Goal: Check status: Check status

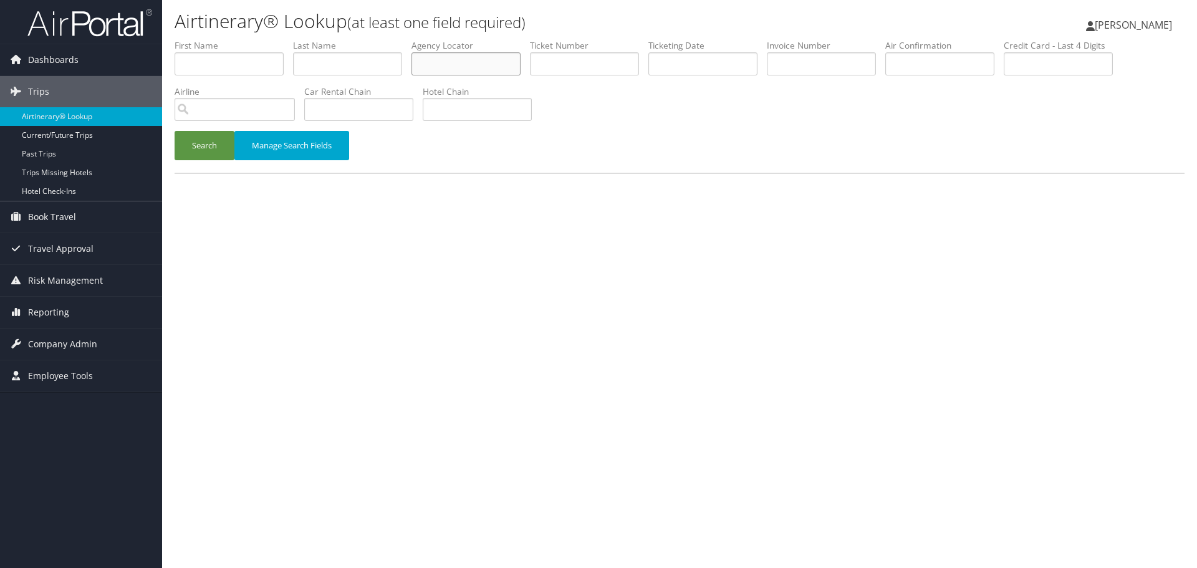
click at [454, 60] on input "text" at bounding box center [466, 63] width 109 height 23
paste input "JGLBJB"
click at [210, 145] on button "Search" at bounding box center [205, 145] width 60 height 29
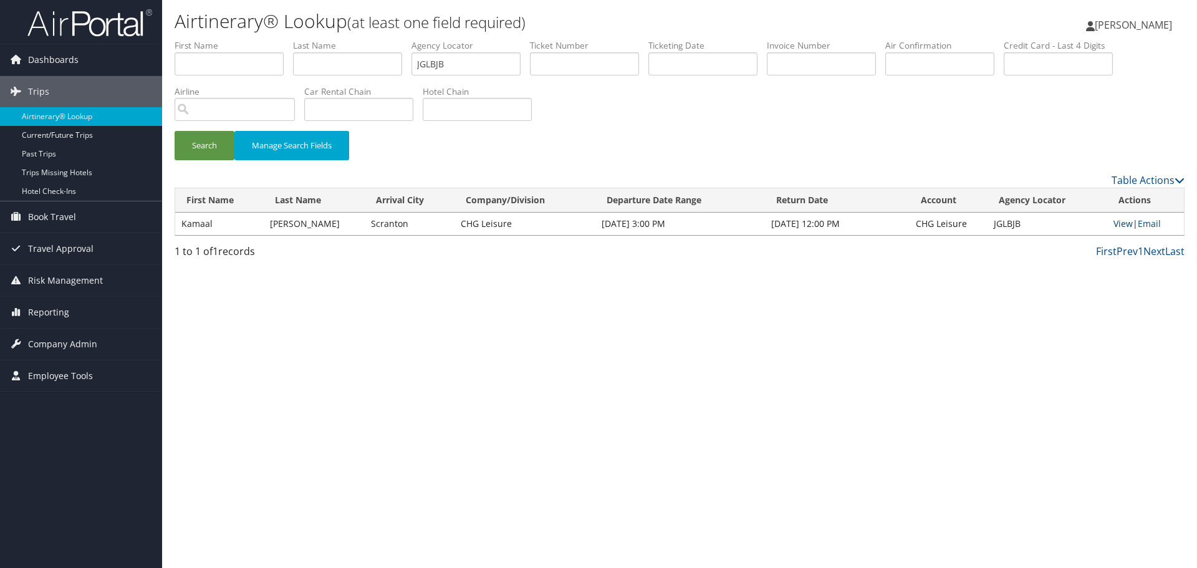
click at [1114, 226] on link "View" at bounding box center [1123, 224] width 19 height 12
click at [442, 60] on input "JGLBJB" at bounding box center [466, 63] width 109 height 23
click at [441, 60] on input "JGLBJB" at bounding box center [466, 63] width 109 height 23
click at [441, 61] on input "JGLBJB" at bounding box center [466, 63] width 109 height 23
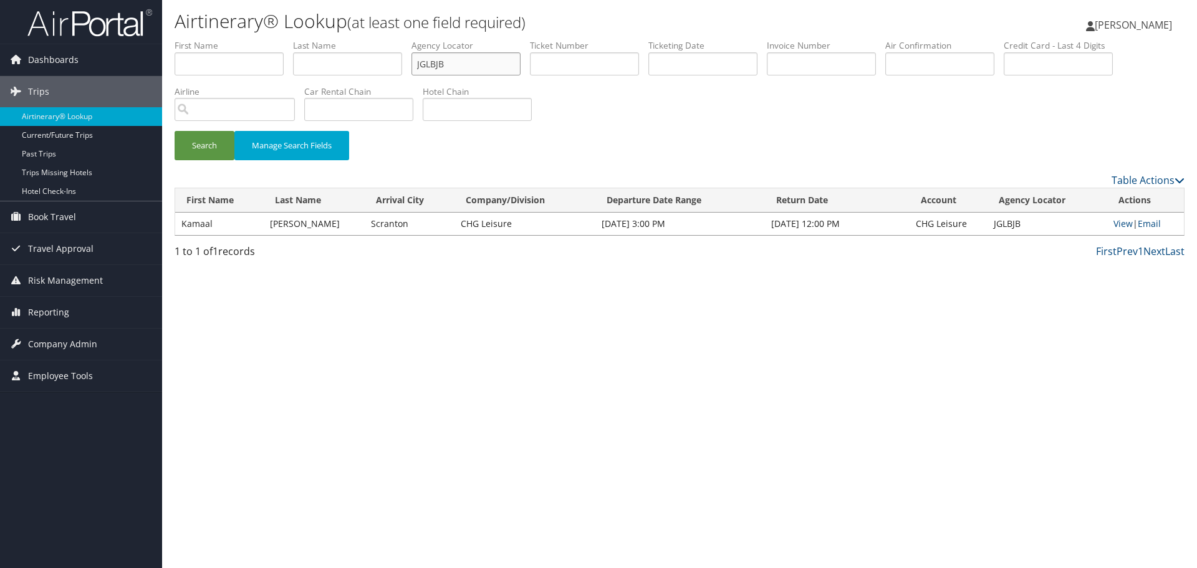
paste input "KUGPAQ"
type input "KUGPAQ"
click at [201, 145] on button "Search" at bounding box center [205, 145] width 60 height 29
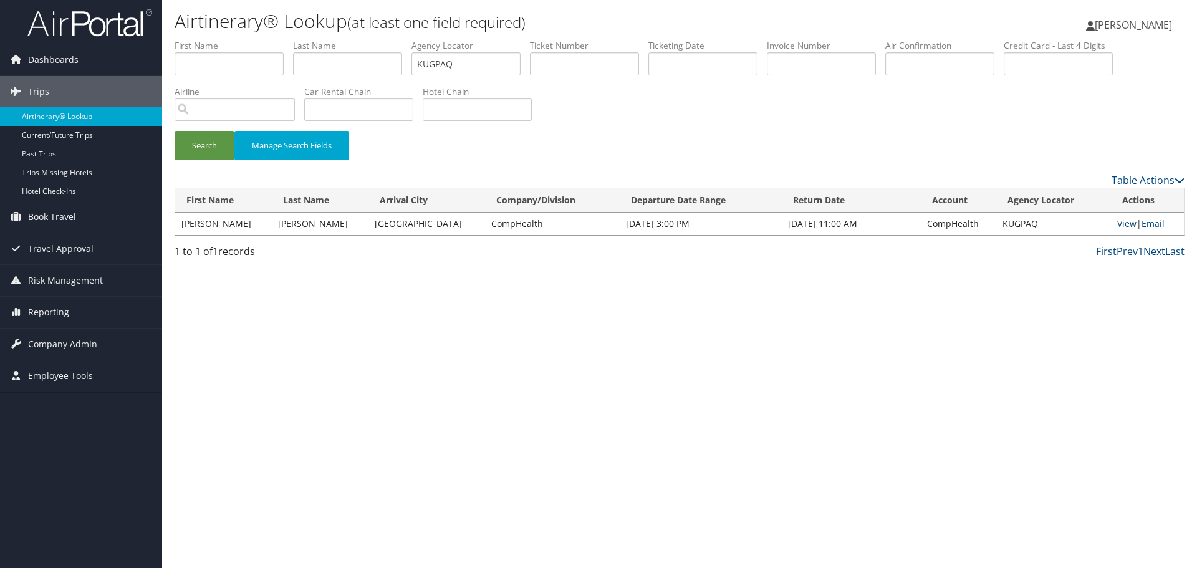
click at [1118, 225] on link "View" at bounding box center [1127, 224] width 19 height 12
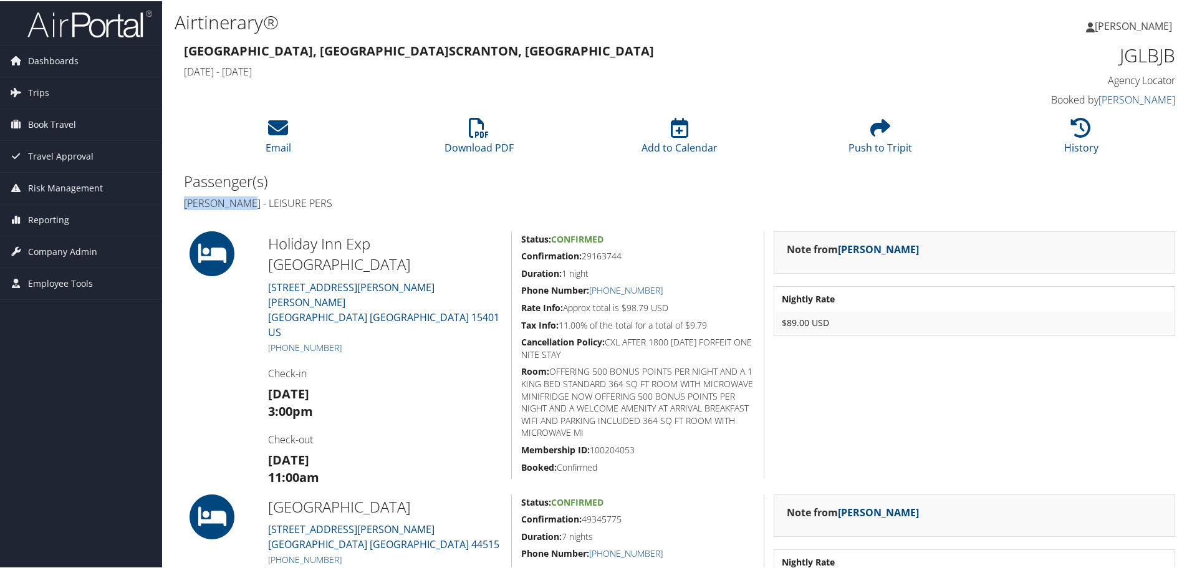
drag, startPoint x: 256, startPoint y: 204, endPoint x: 186, endPoint y: 204, distance: 70.5
click at [186, 204] on h4 "Kamaal Mckoy - LEISURE PERS" at bounding box center [427, 202] width 486 height 14
copy h4 "Kamaal Mckoy"
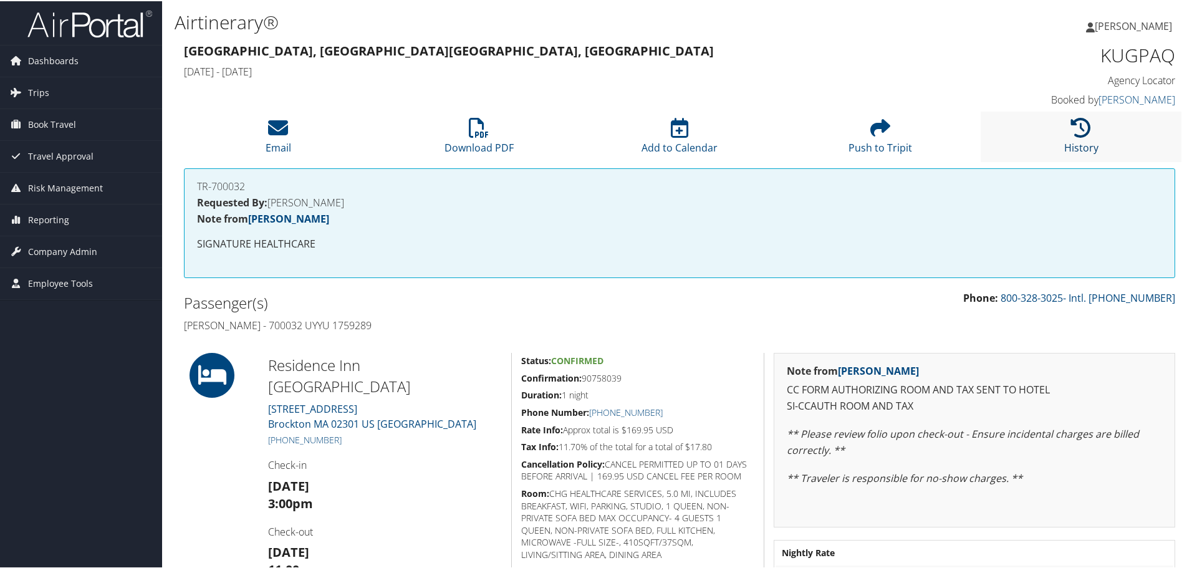
click at [1075, 136] on icon at bounding box center [1081, 127] width 20 height 20
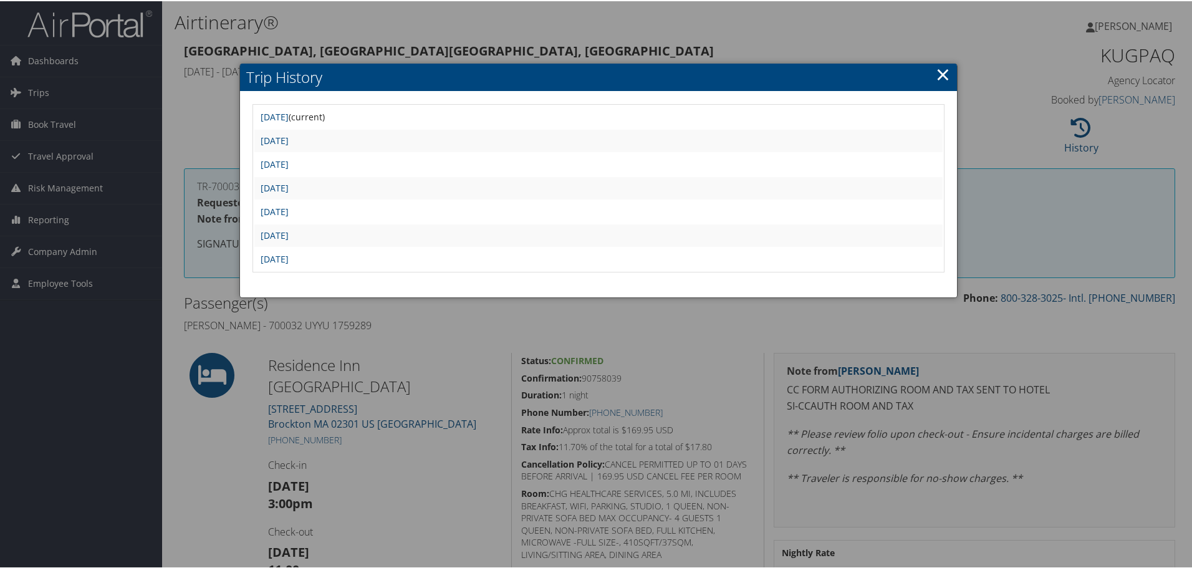
click at [683, 361] on div at bounding box center [598, 284] width 1197 height 568
